Goal: Find contact information: Obtain details needed to contact an individual or organization

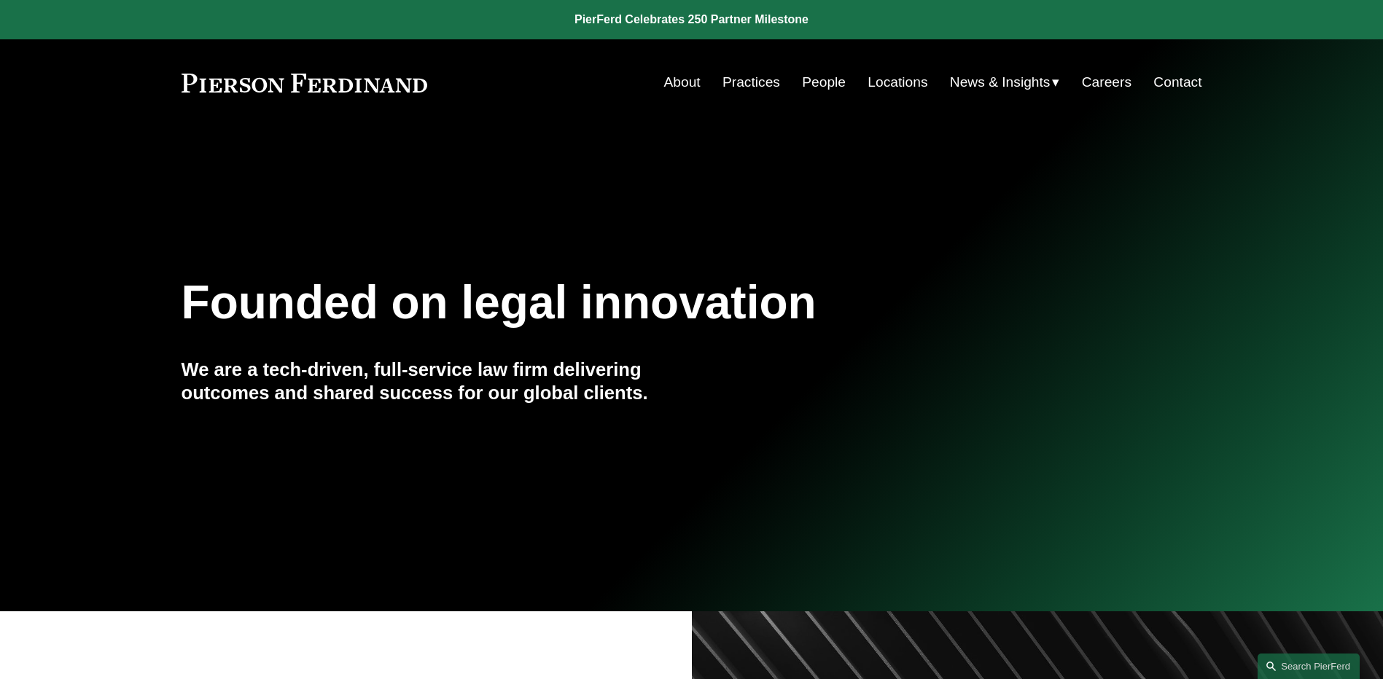
click at [0, 0] on span "News" at bounding box center [0, 0] width 0 height 0
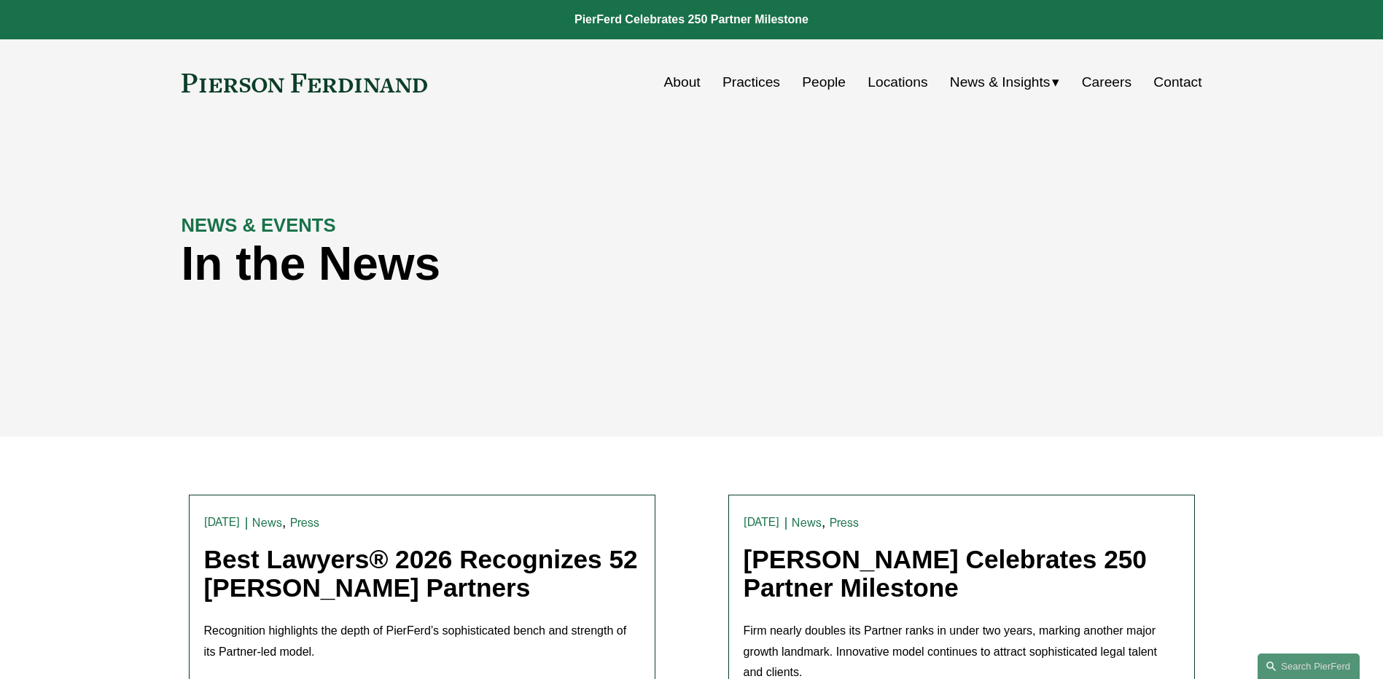
click at [1181, 85] on link "Contact" at bounding box center [1177, 83] width 48 height 28
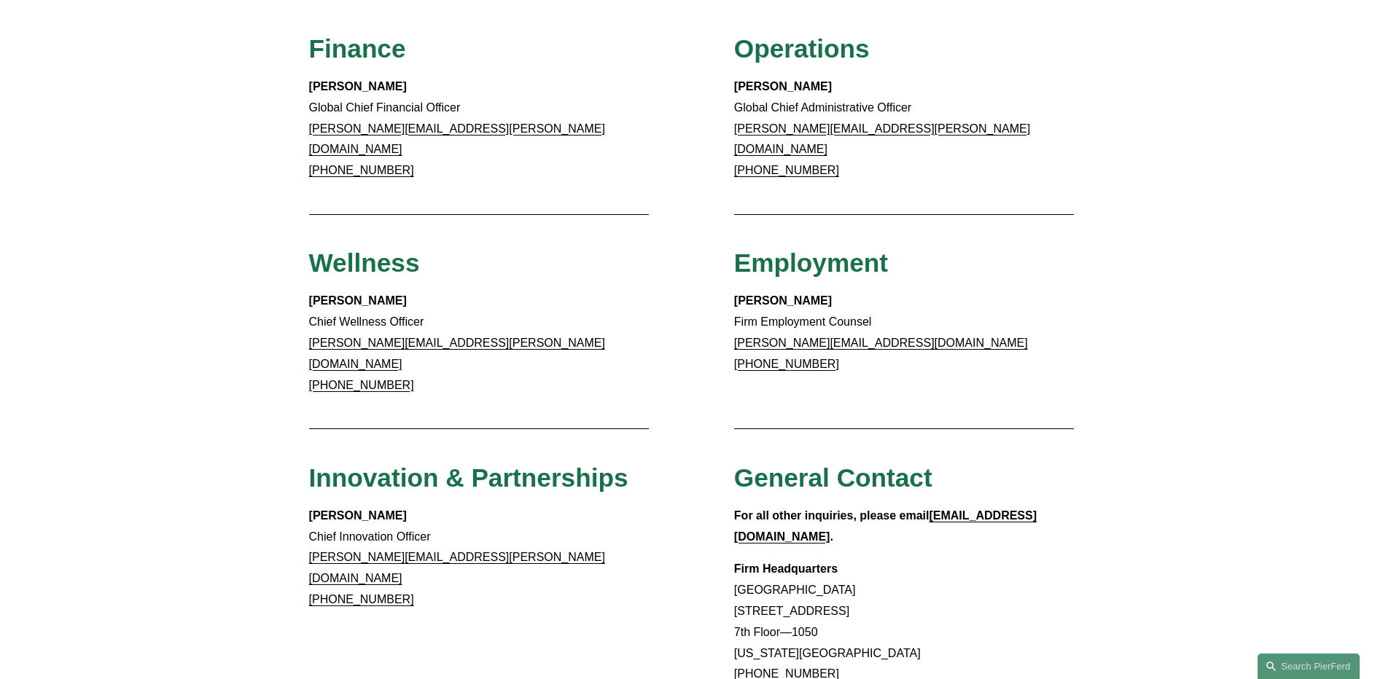
scroll to position [656, 0]
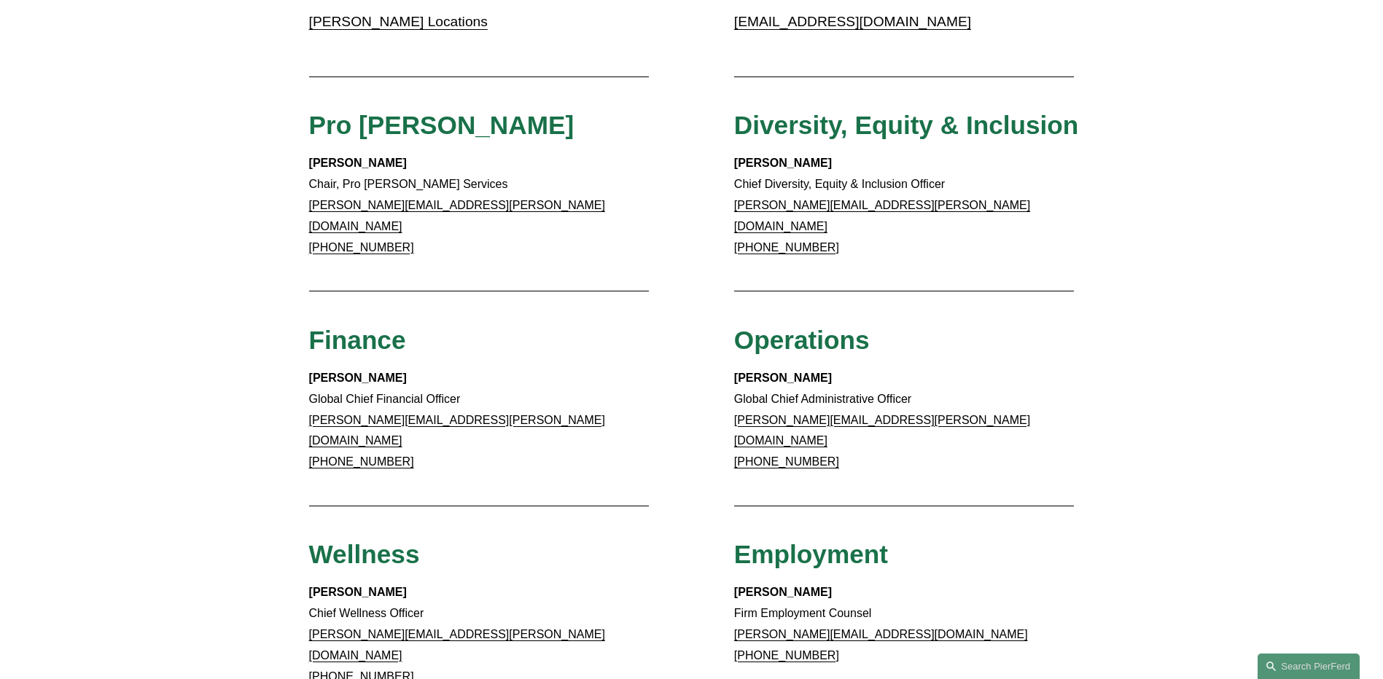
drag, startPoint x: 1189, startPoint y: 341, endPoint x: 1184, endPoint y: 376, distance: 35.5
click at [1189, 342] on div "Client Inquiries For all client inquiries, please use the email below: [EMAIL_A…" at bounding box center [691, 286] width 1383 height 1450
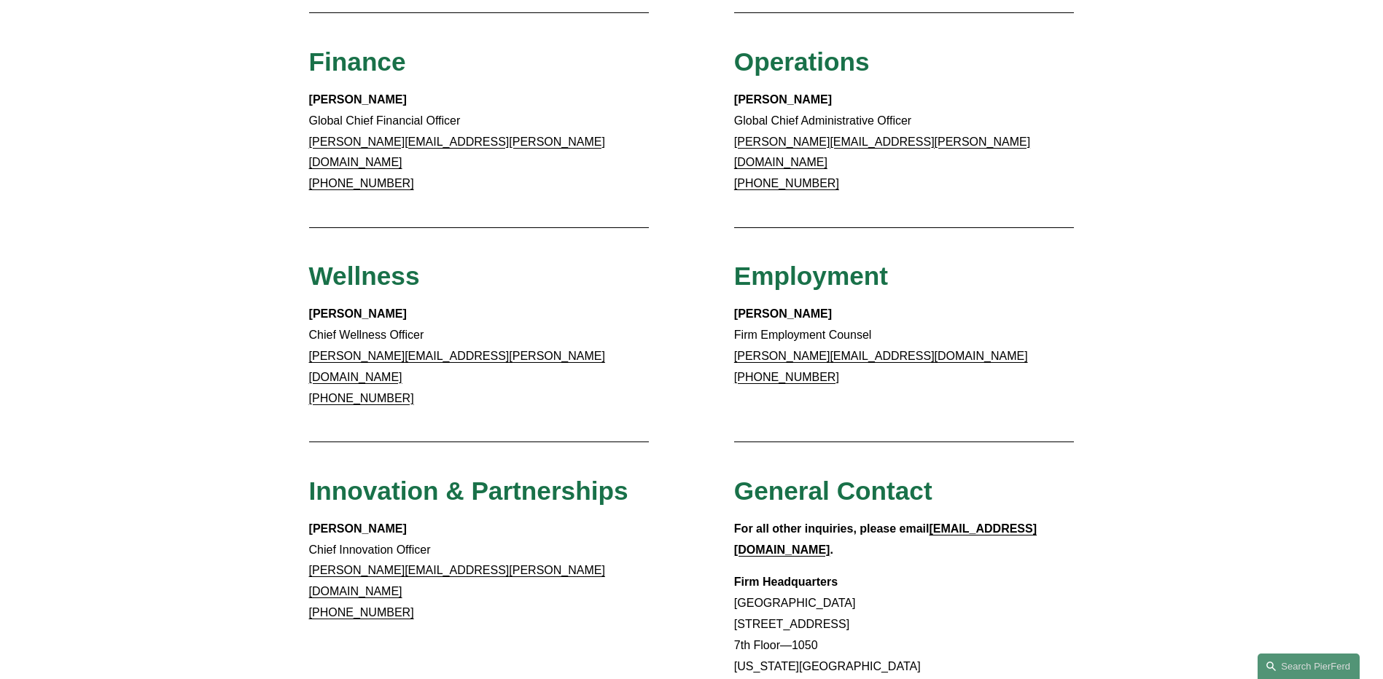
scroll to position [1093, 0]
